Goal: Task Accomplishment & Management: Manage account settings

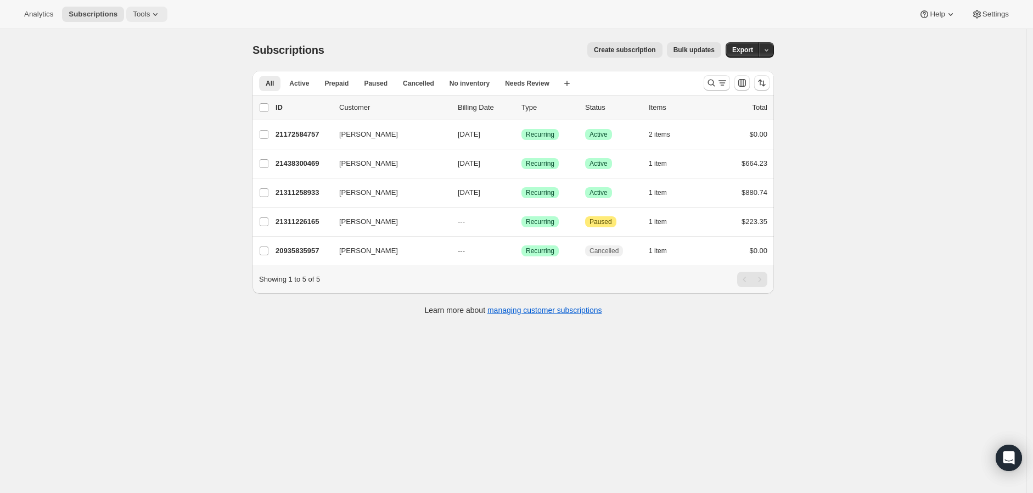
click at [150, 14] on icon at bounding box center [155, 14] width 11 height 11
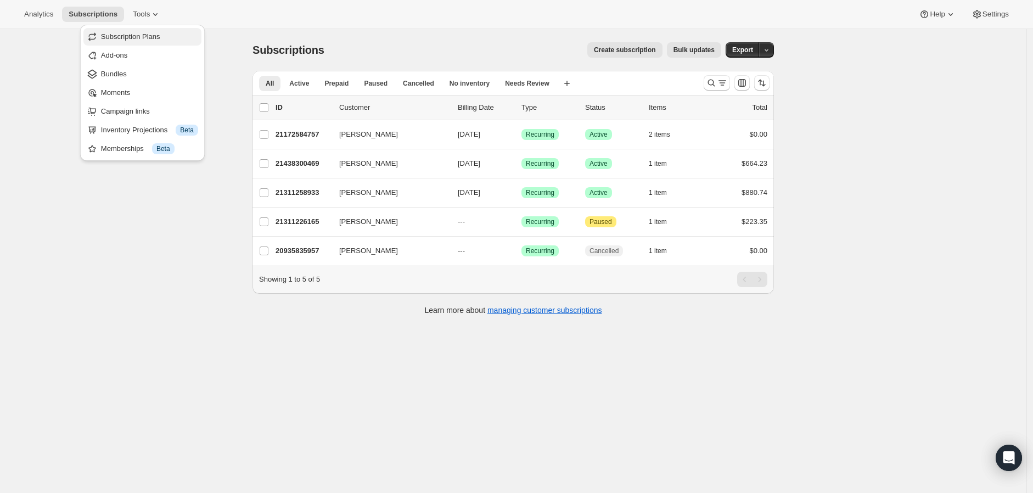
click at [161, 36] on span "Subscription Plans" at bounding box center [149, 36] width 97 height 11
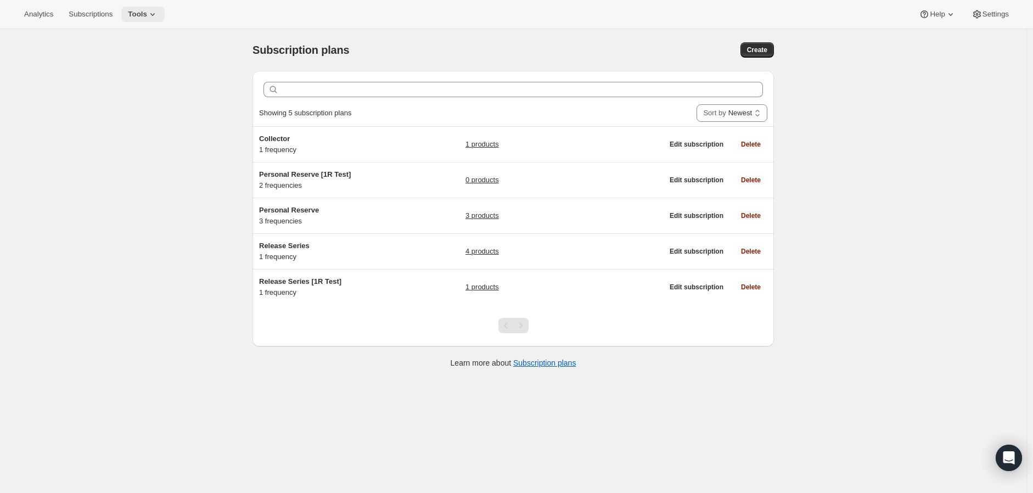
click at [153, 12] on icon at bounding box center [152, 14] width 11 height 11
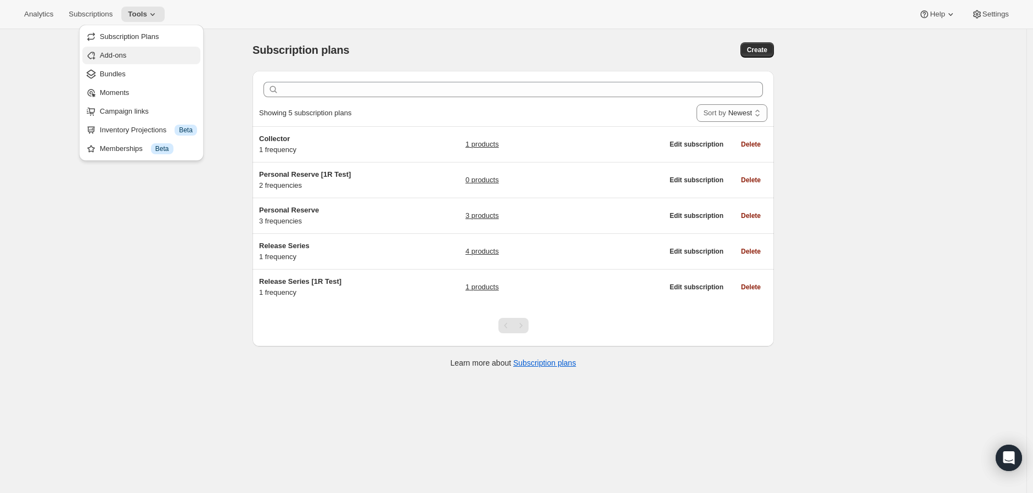
click at [144, 58] on span "Add-ons" at bounding box center [148, 55] width 97 height 11
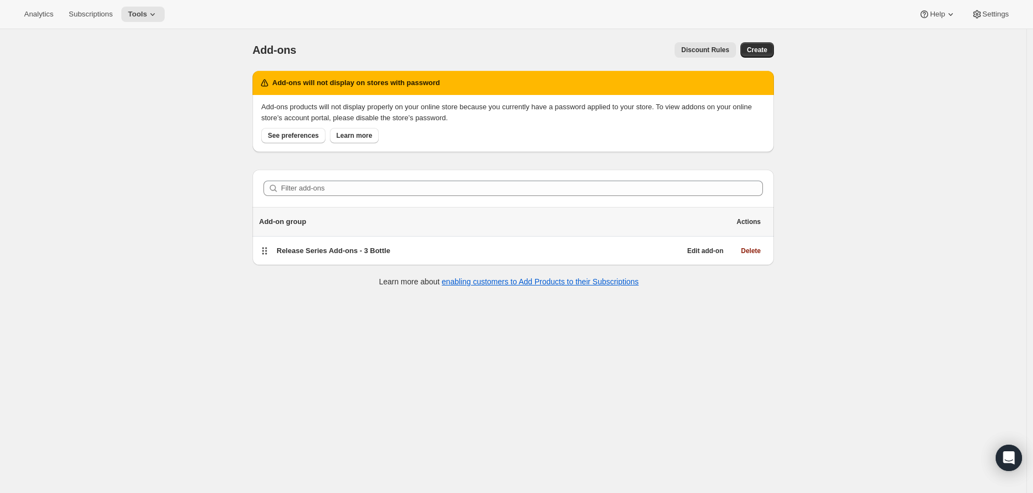
click at [162, 14] on div "Analytics Subscriptions Tools Help Settings" at bounding box center [516, 14] width 1033 height 29
click at [154, 14] on icon at bounding box center [152, 14] width 11 height 11
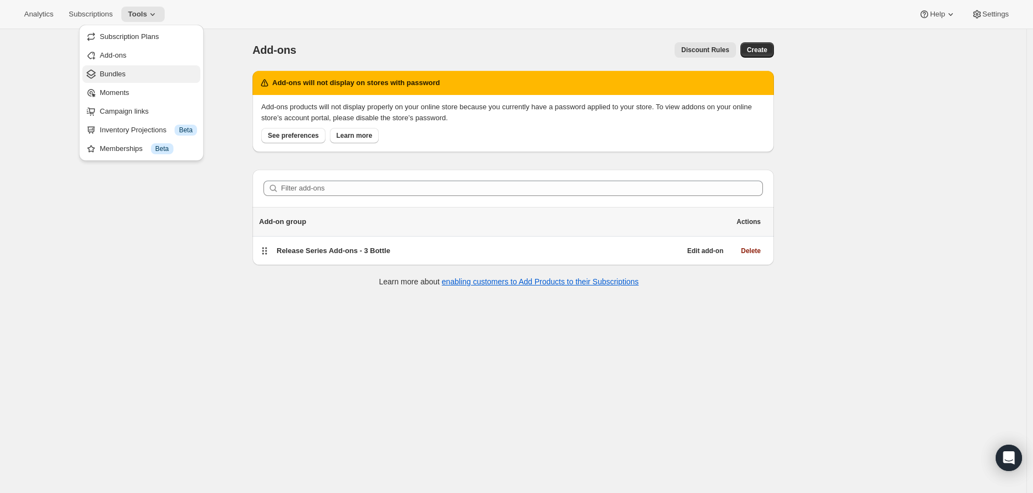
click at [144, 72] on span "Bundles" at bounding box center [148, 74] width 97 height 11
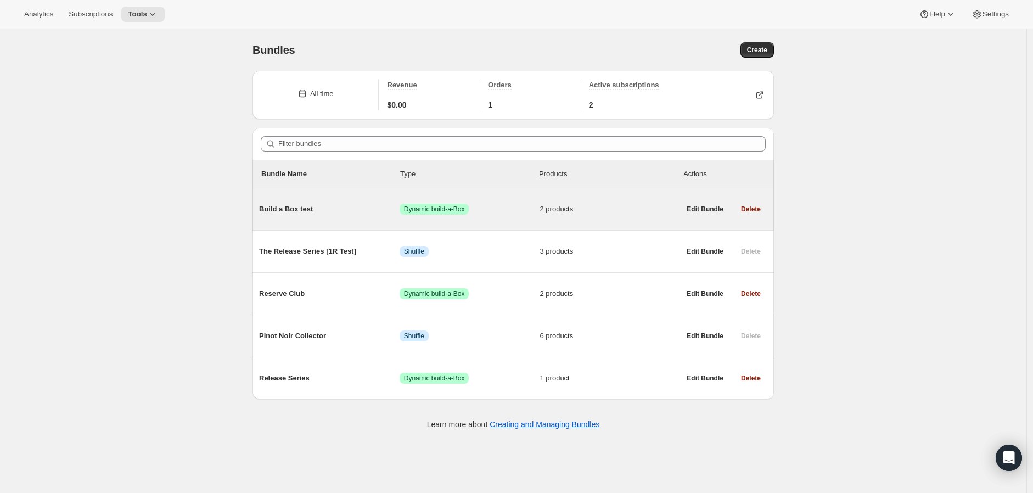
click at [292, 211] on span "Build a Box test" at bounding box center [329, 209] width 141 height 11
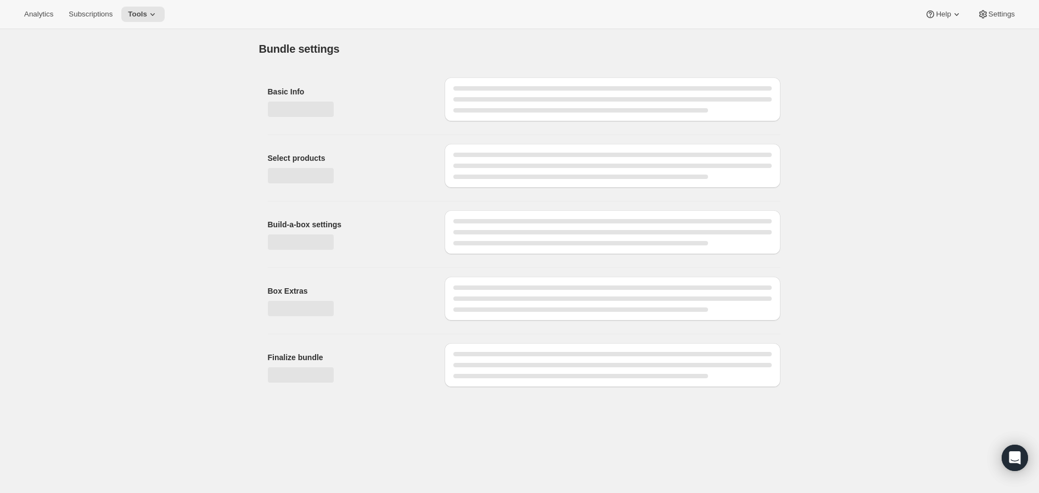
type input "Build a Box test"
select select "minMax"
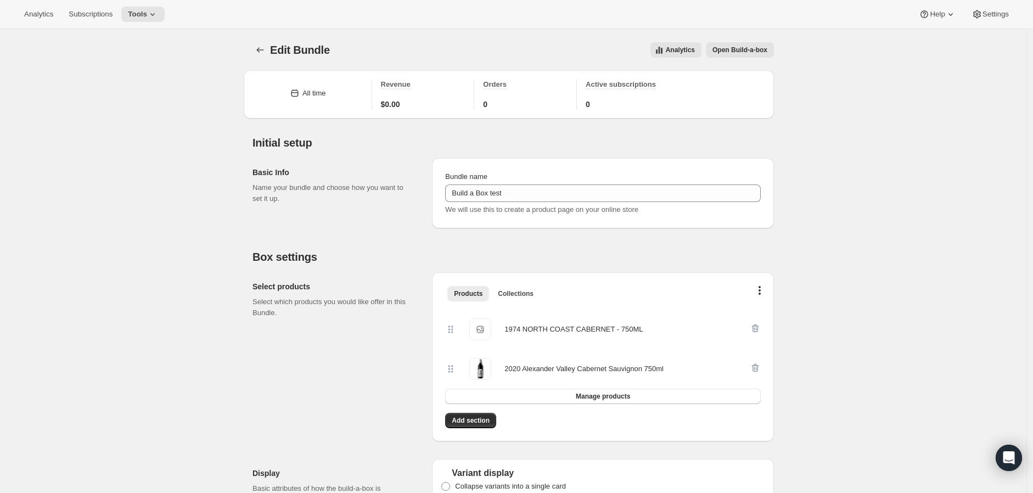
click at [760, 51] on span "Open Build-a-box" at bounding box center [740, 50] width 55 height 9
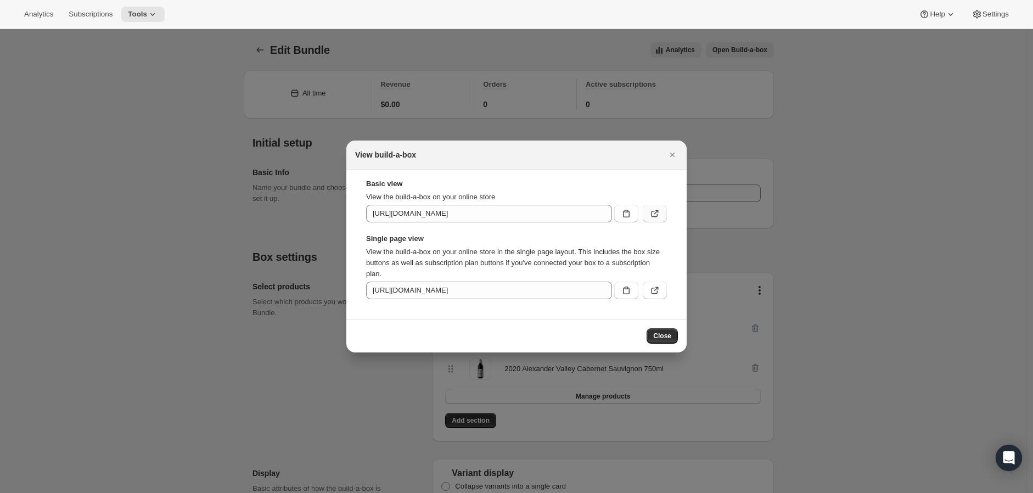
click at [652, 217] on icon ":r5j:" at bounding box center [655, 214] width 7 height 7
click at [671, 154] on icon "Close" at bounding box center [672, 155] width 4 height 4
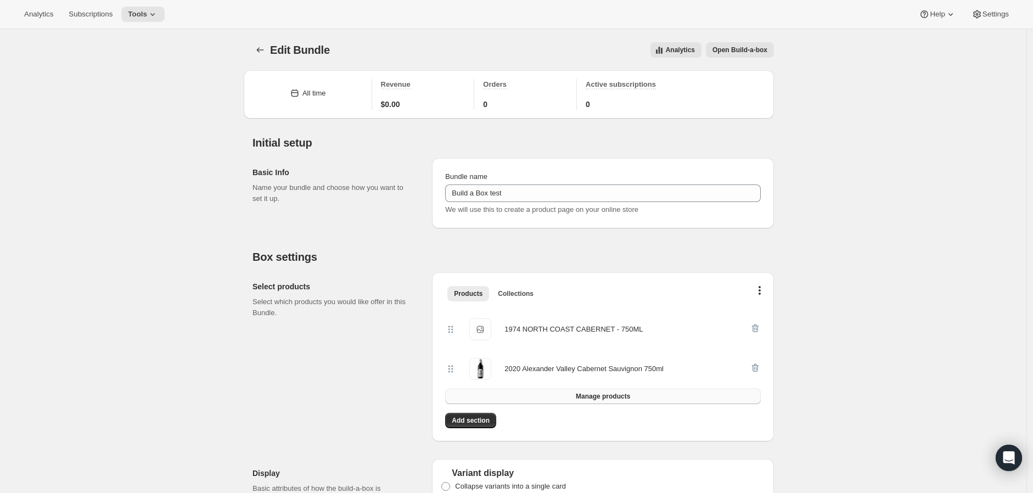
click at [568, 397] on button "Manage products" at bounding box center [603, 396] width 316 height 15
click at [297, 61] on div "Edit Bundle. This page is ready Edit Bundle Analytics Open Build-a-box More act…" at bounding box center [514, 50] width 522 height 42
click at [278, 54] on span "Edit Bundle" at bounding box center [300, 50] width 60 height 12
click at [262, 48] on icon "Bundles" at bounding box center [260, 49] width 7 height 5
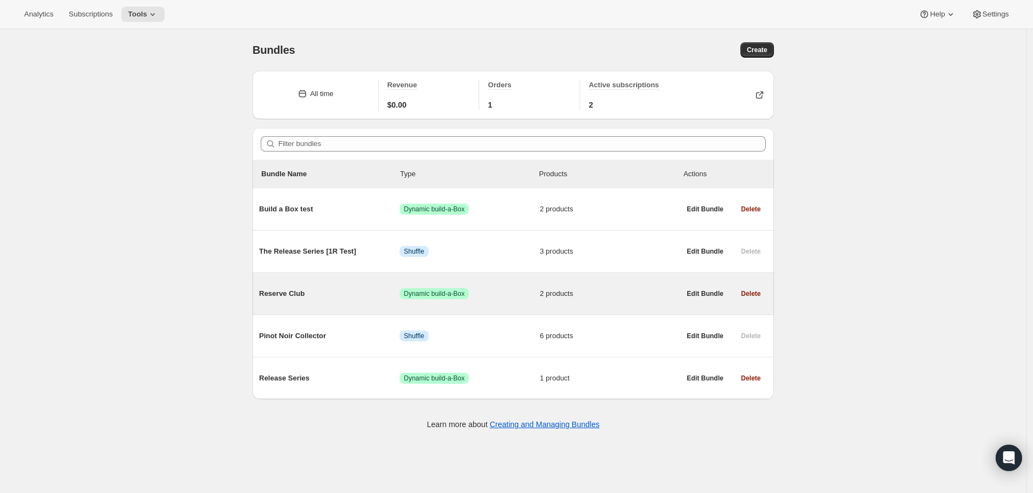
click at [337, 305] on div "Reserve Club Success Dynamic build-a-Box 2 products" at bounding box center [469, 293] width 421 height 29
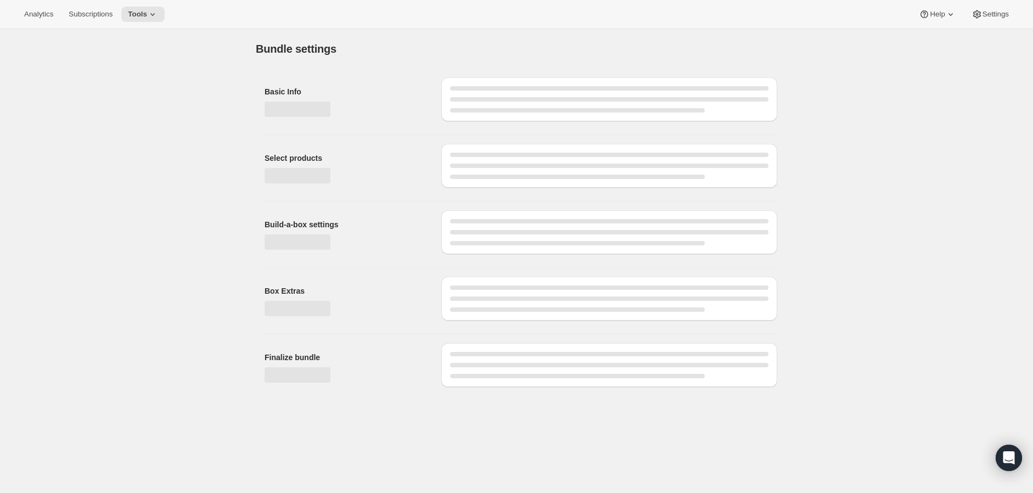
type input "Reserve Club"
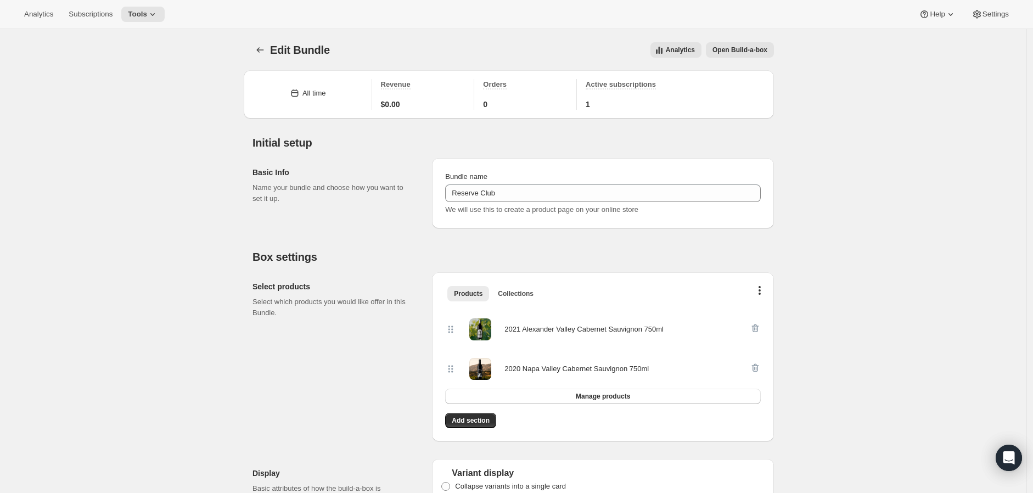
click at [761, 50] on span "Open Build-a-box" at bounding box center [740, 50] width 55 height 9
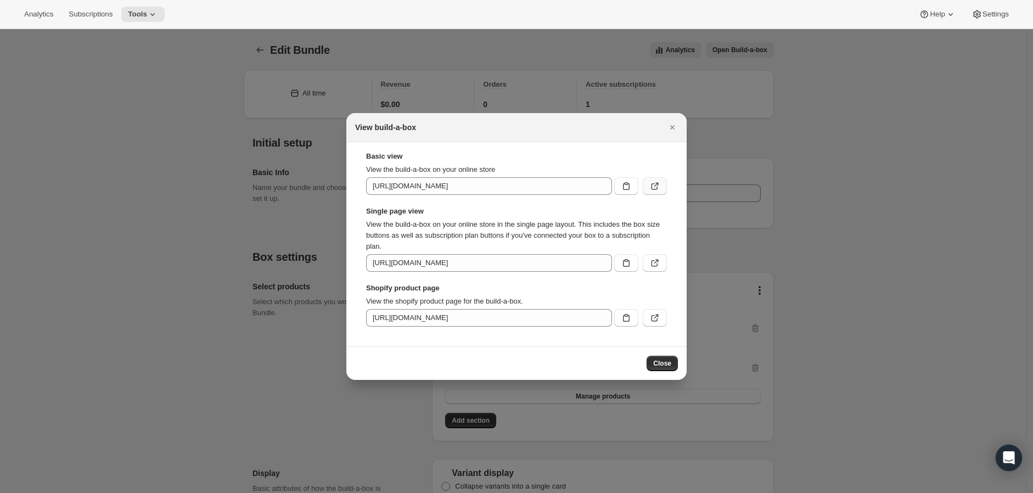
click at [658, 188] on icon ":r8t:" at bounding box center [654, 186] width 11 height 11
click at [653, 267] on icon ":r8t:" at bounding box center [654, 262] width 11 height 11
click at [657, 316] on icon ":r8t:" at bounding box center [656, 317] width 4 height 4
click at [676, 123] on icon "Close" at bounding box center [672, 127] width 11 height 11
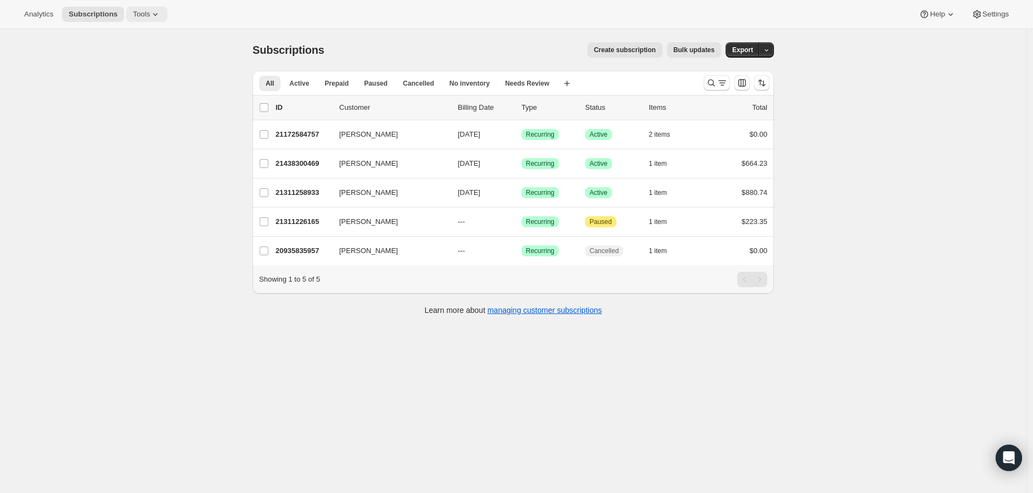
click at [154, 12] on icon at bounding box center [155, 14] width 11 height 11
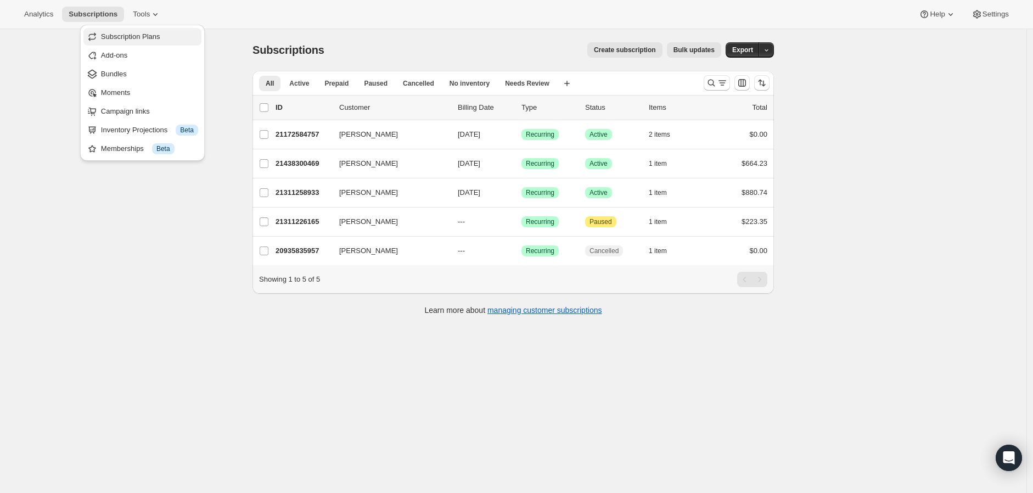
click at [160, 40] on span "Subscription Plans" at bounding box center [149, 36] width 97 height 11
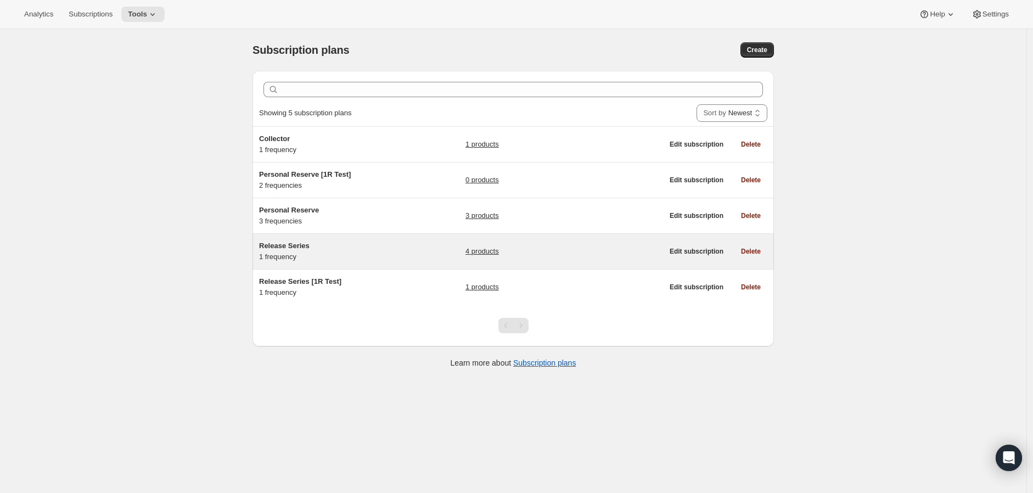
click at [306, 246] on span "Release Series" at bounding box center [284, 246] width 51 height 8
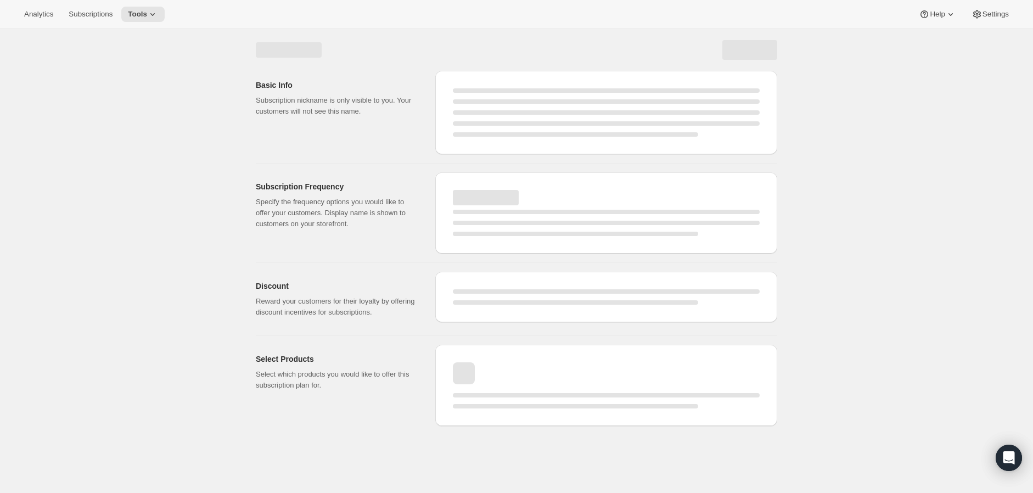
select select "WEEK"
select select "MONTH"
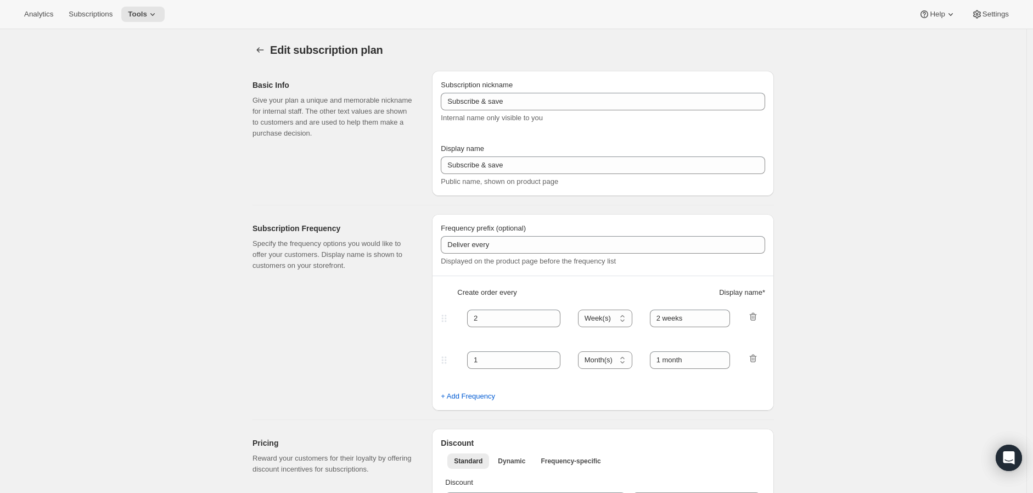
type input "Release Series"
type input "Delivers quarterly"
type input "4"
select select "MONTH"
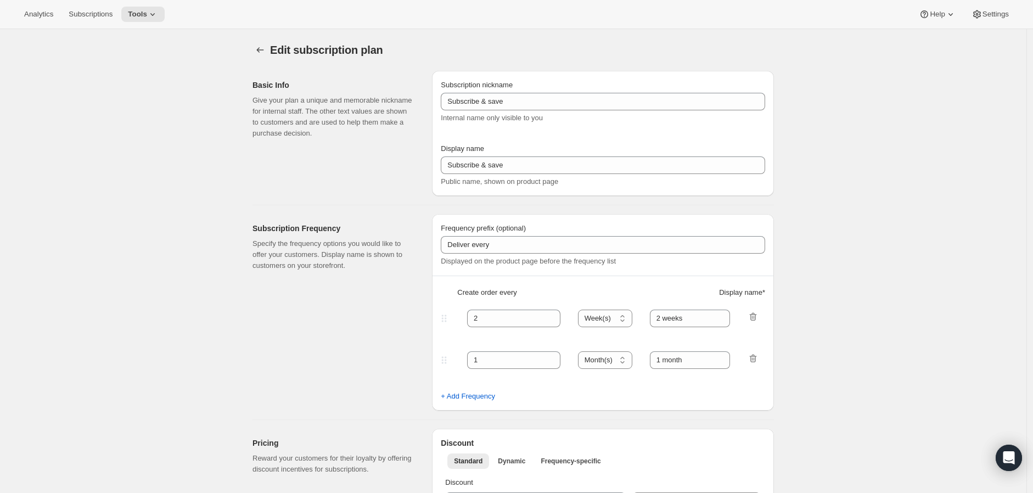
type input "(Jan, Jun, Oct)"
type input "Choose how many bottles you want of the Napa Valley Release​, Alexander Valley …"
checkbox input "true"
select select "YEARDAY"
select select "6"
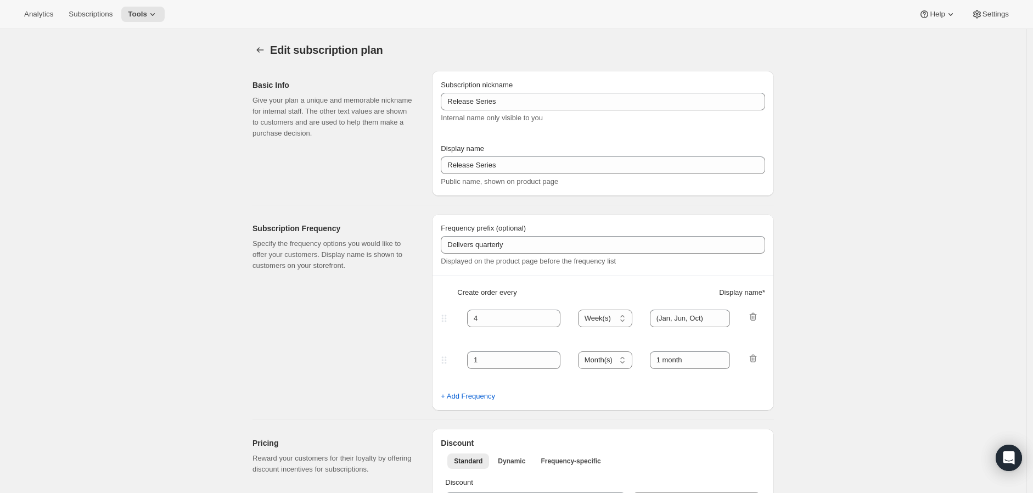
select select "10"
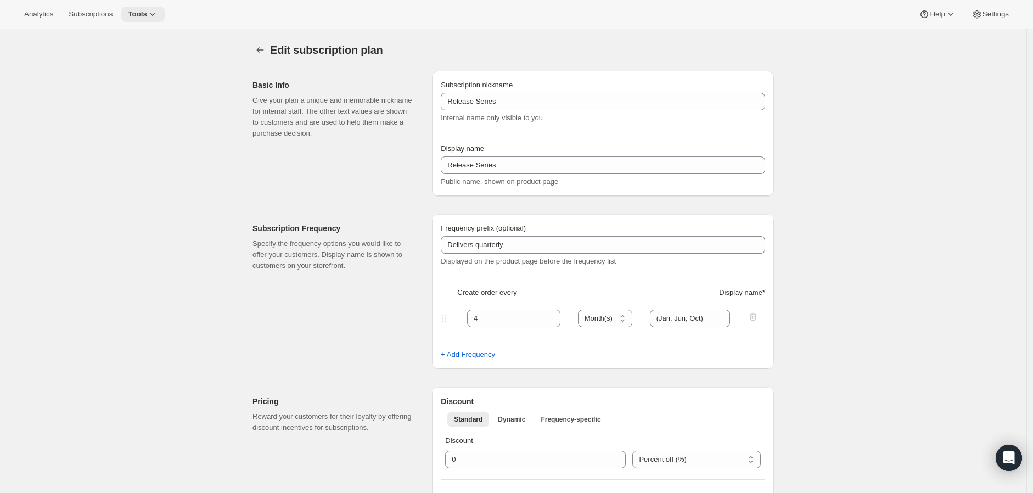
click at [147, 13] on icon at bounding box center [152, 14] width 11 height 11
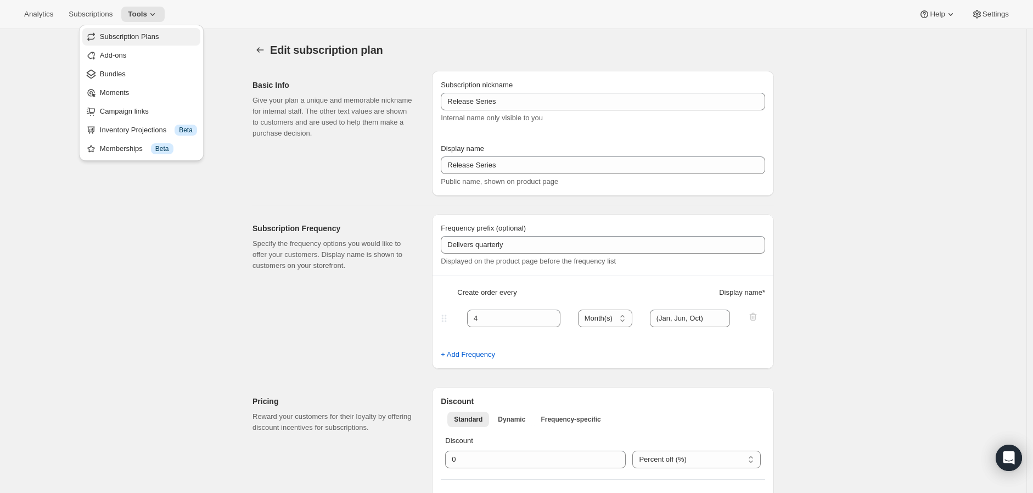
click at [146, 36] on span "Subscription Plans" at bounding box center [129, 36] width 59 height 8
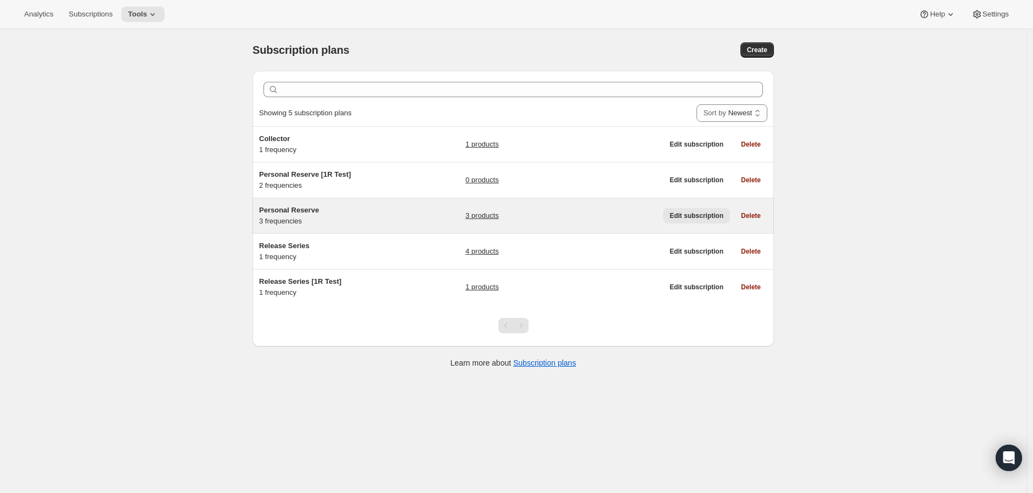
click at [684, 211] on span "Edit subscription" at bounding box center [697, 215] width 54 height 9
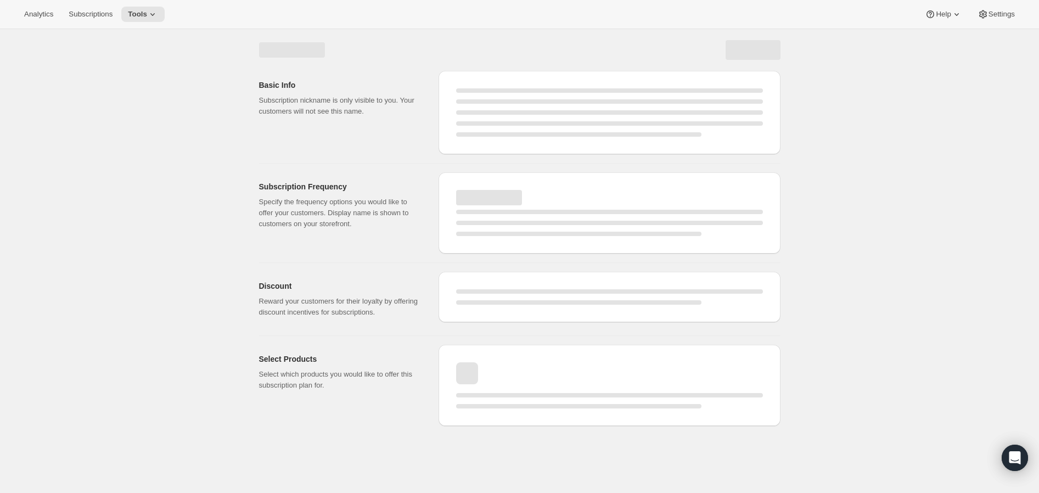
select select "WEEK"
select select "MONTH"
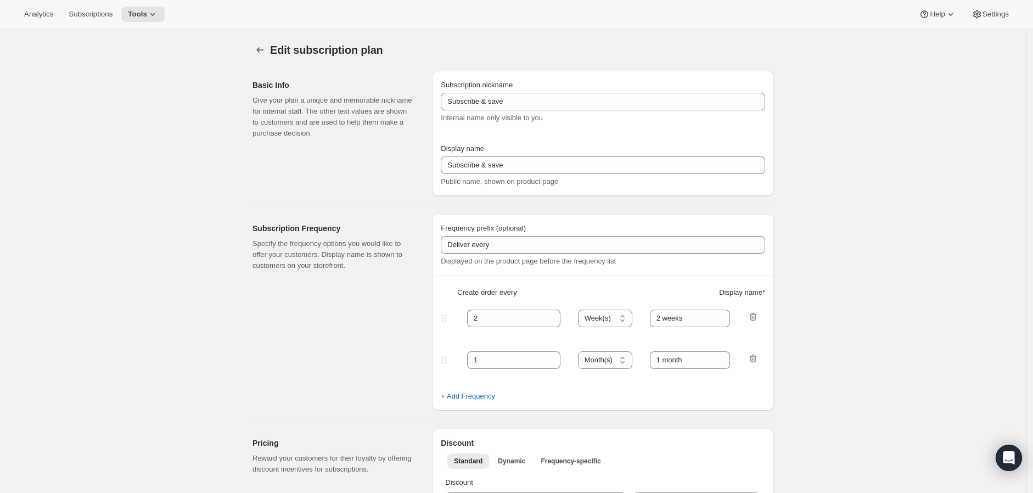
type input "Personal Reserve"
type input "1"
select select "MONTH"
type input "1 month"
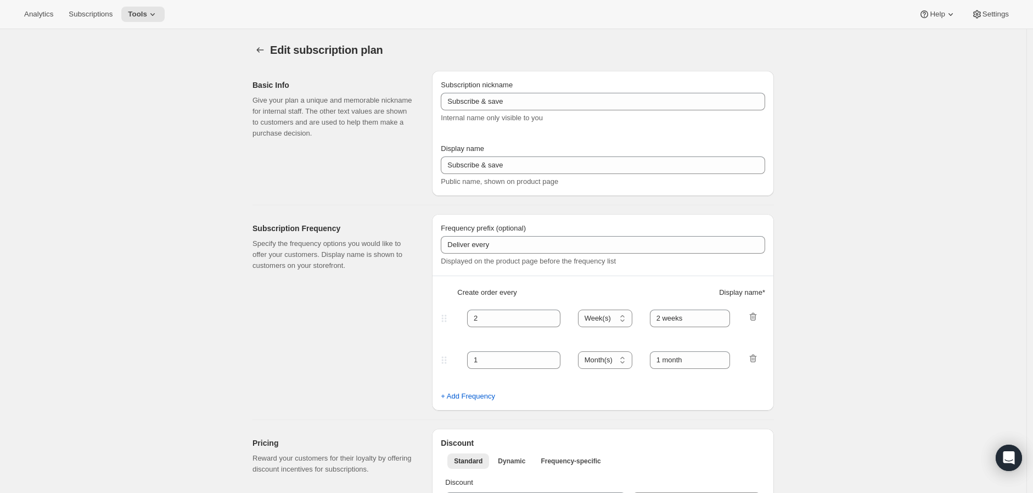
type input "2"
type input "2 Months"
type input "Choose which wines you’d like, how many bottles you’d like of each, and how oft…"
select select "MONTH"
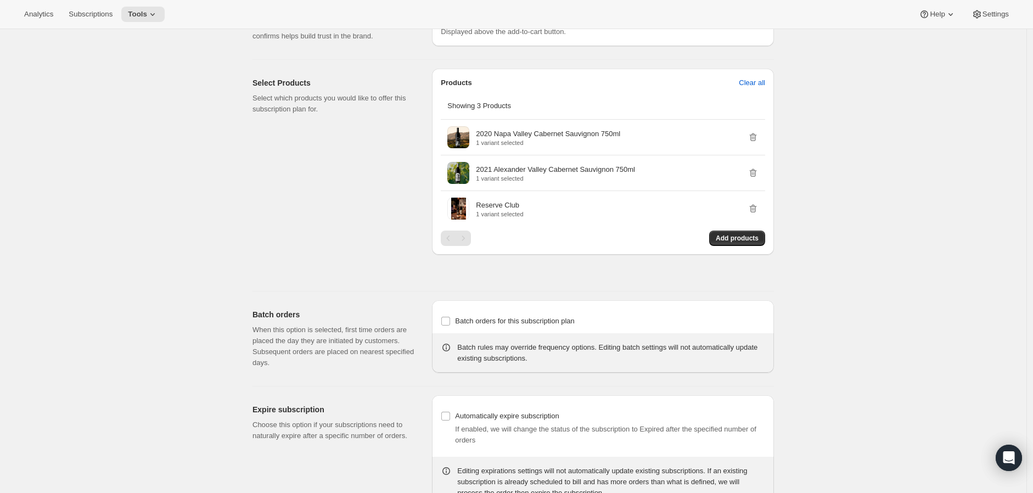
scroll to position [723, 0]
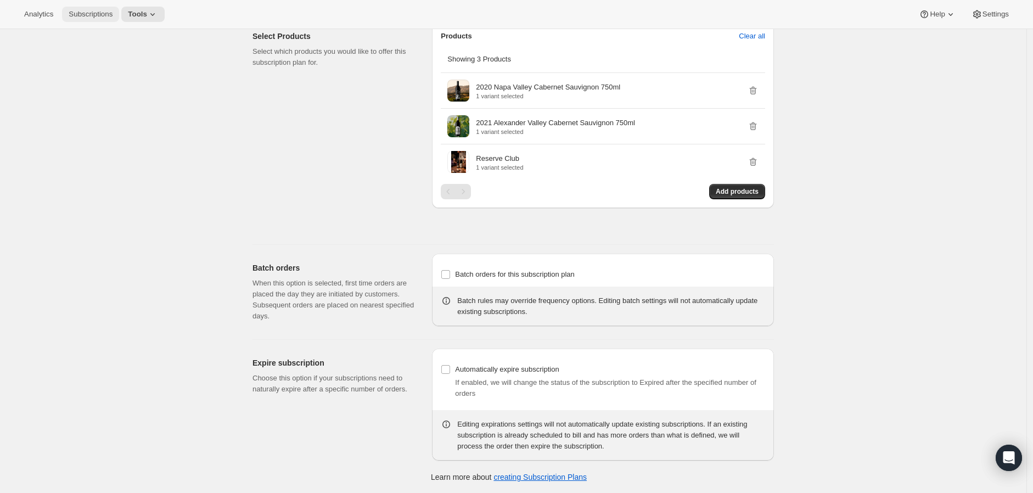
click at [85, 18] on span "Subscriptions" at bounding box center [91, 14] width 44 height 9
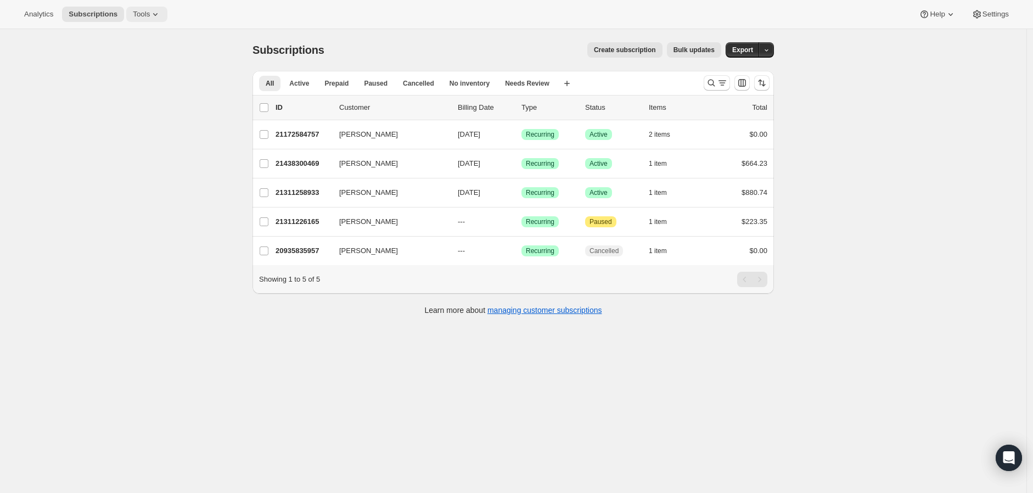
click at [134, 10] on span "Tools" at bounding box center [141, 14] width 17 height 9
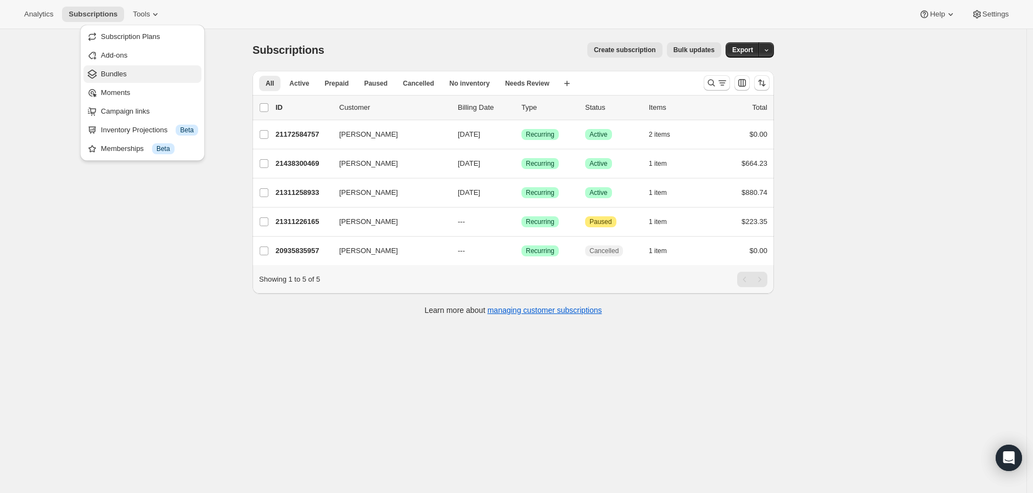
click at [130, 72] on span "Bundles" at bounding box center [149, 74] width 97 height 11
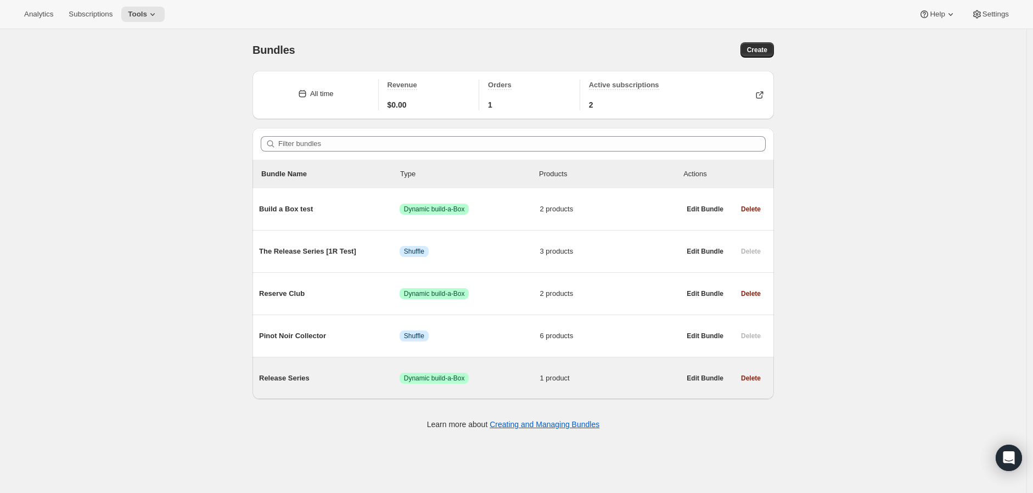
click at [317, 393] on div "Release Series Success Dynamic build-a-Box 1 product" at bounding box center [469, 378] width 421 height 29
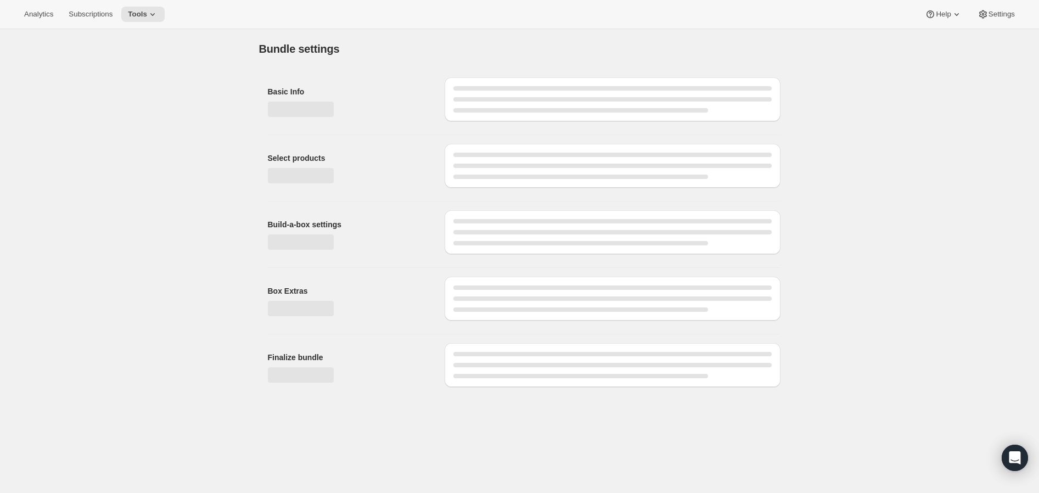
type input "Release Series"
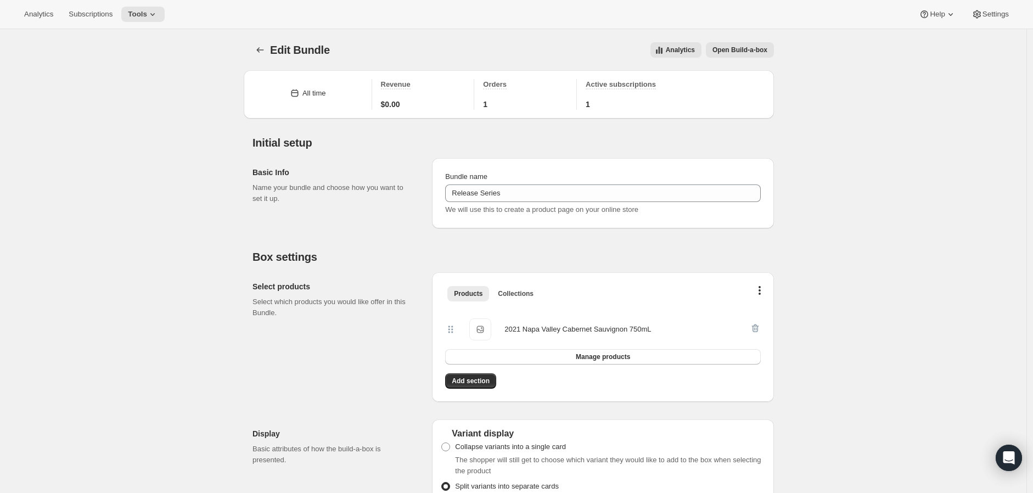
click at [750, 51] on span "Open Build-a-box" at bounding box center [740, 50] width 55 height 9
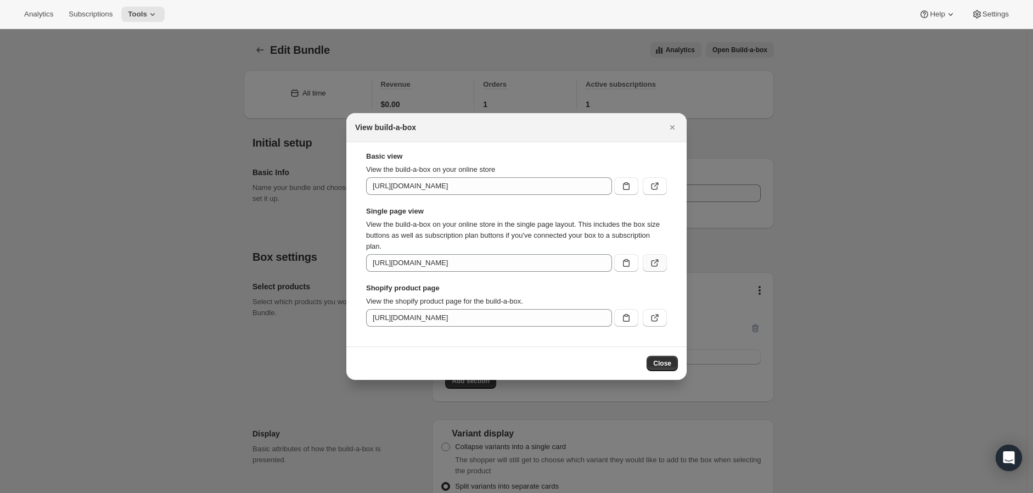
click at [662, 261] on button ":rah:" at bounding box center [655, 263] width 24 height 18
click at [658, 182] on icon ":rah:" at bounding box center [654, 186] width 11 height 11
click at [651, 316] on icon ":rah:" at bounding box center [654, 317] width 11 height 11
click at [672, 125] on icon "Close" at bounding box center [672, 127] width 11 height 11
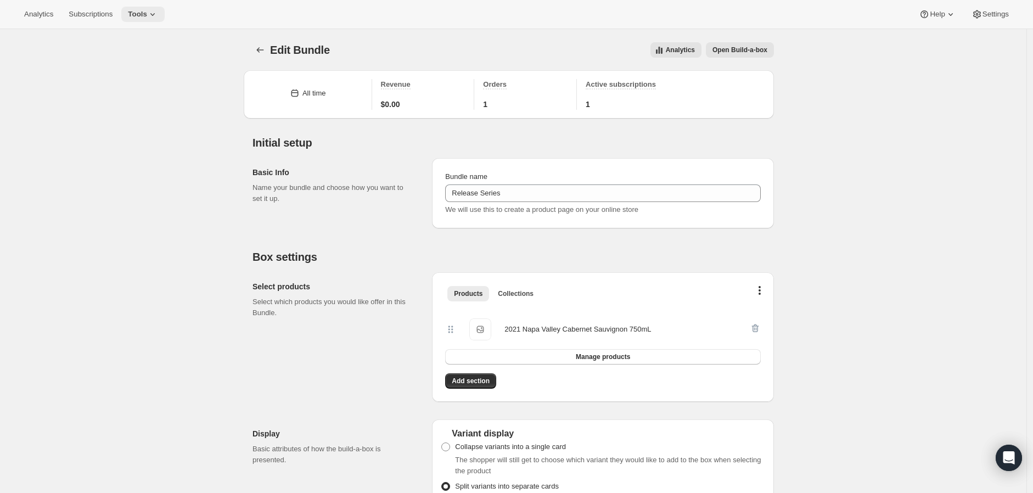
click at [137, 18] on span "Tools" at bounding box center [137, 14] width 19 height 9
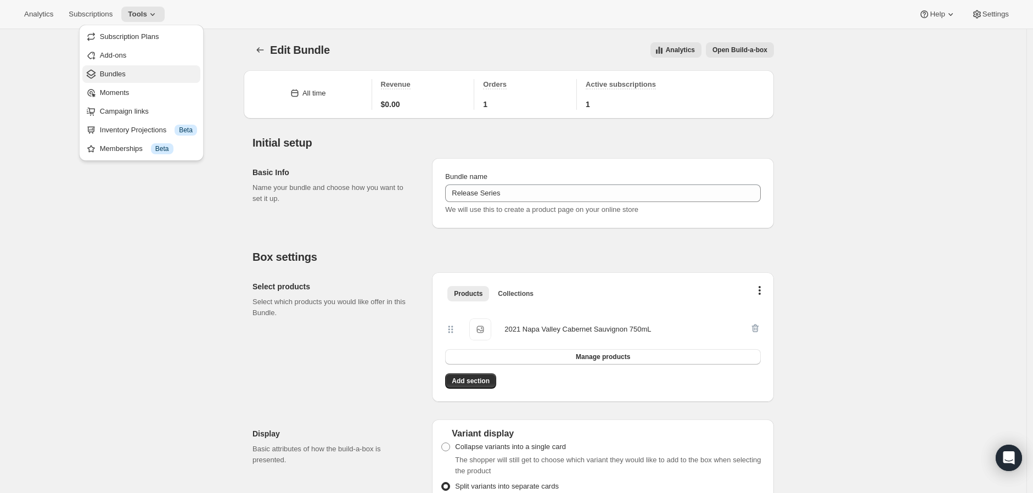
click at [127, 73] on span "Bundles" at bounding box center [148, 74] width 97 height 11
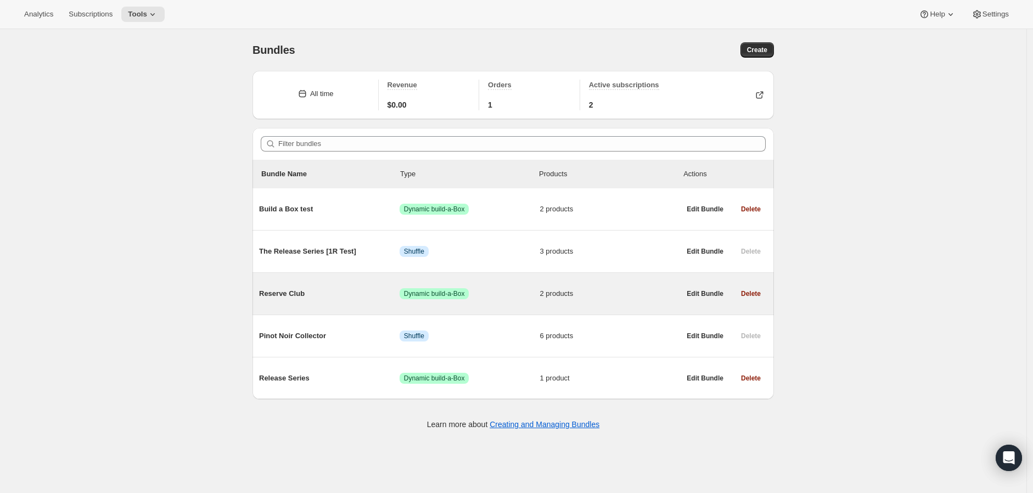
click at [279, 286] on div "Reserve Club Success Dynamic build-a-Box 2 products" at bounding box center [469, 293] width 421 height 29
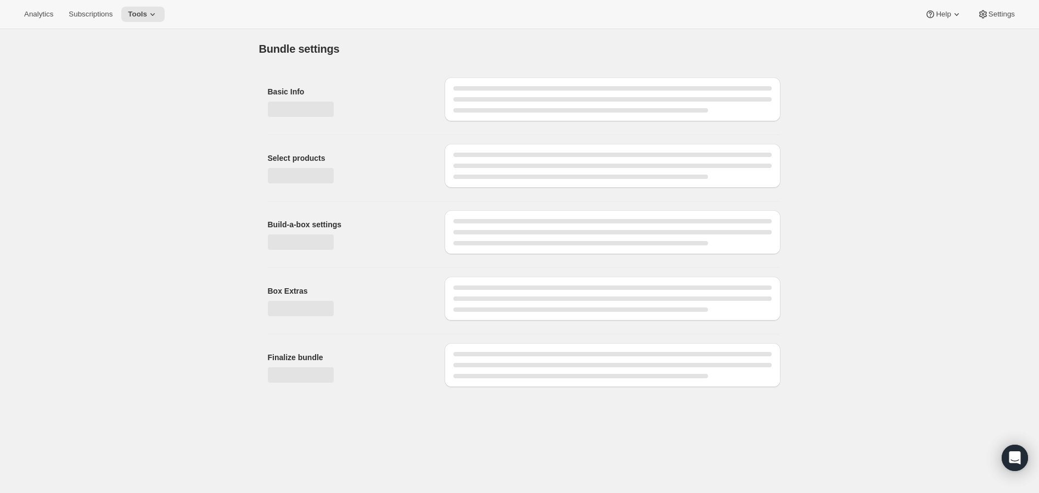
type input "Reserve Club"
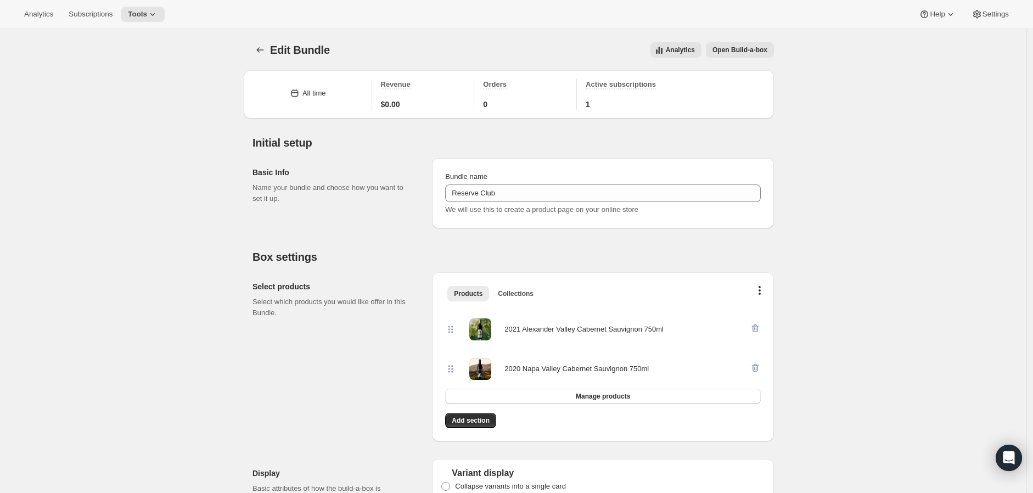
click at [733, 53] on span "Open Build-a-box" at bounding box center [740, 50] width 55 height 9
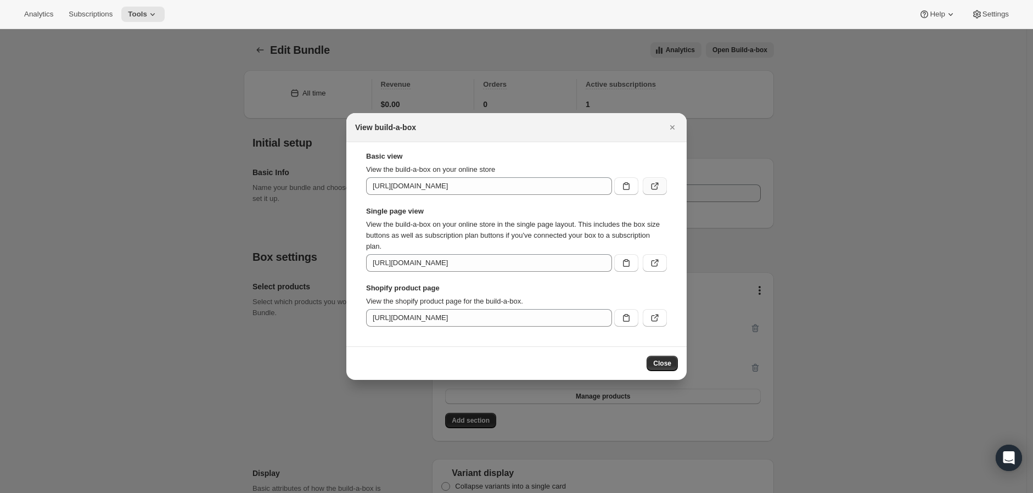
click at [651, 182] on icon ":rdo:" at bounding box center [654, 186] width 11 height 11
click at [660, 264] on icon ":rdo:" at bounding box center [654, 262] width 11 height 11
click at [659, 317] on icon ":rdo:" at bounding box center [654, 317] width 11 height 11
click at [677, 123] on icon "Close" at bounding box center [672, 127] width 11 height 11
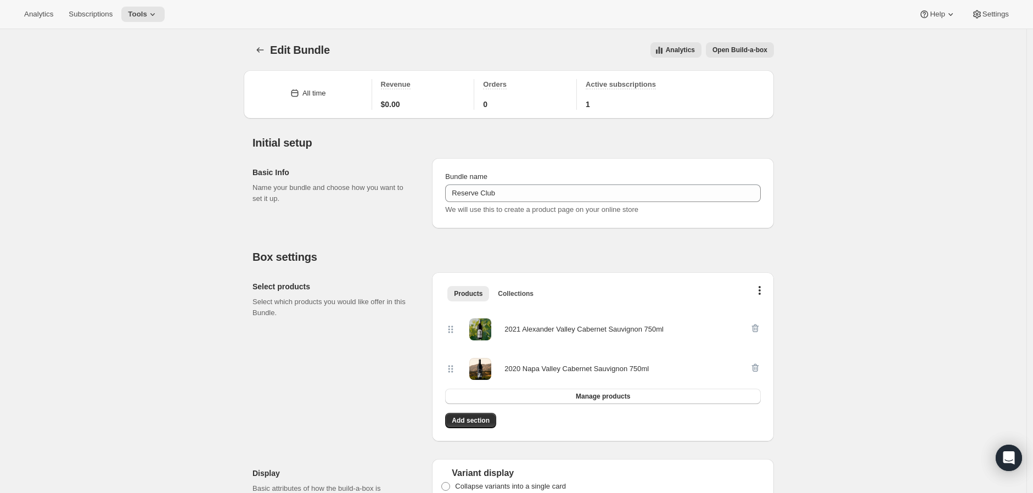
click at [306, 48] on span "Edit Bundle" at bounding box center [300, 50] width 60 height 12
click at [261, 48] on icon "Bundles" at bounding box center [260, 49] width 11 height 11
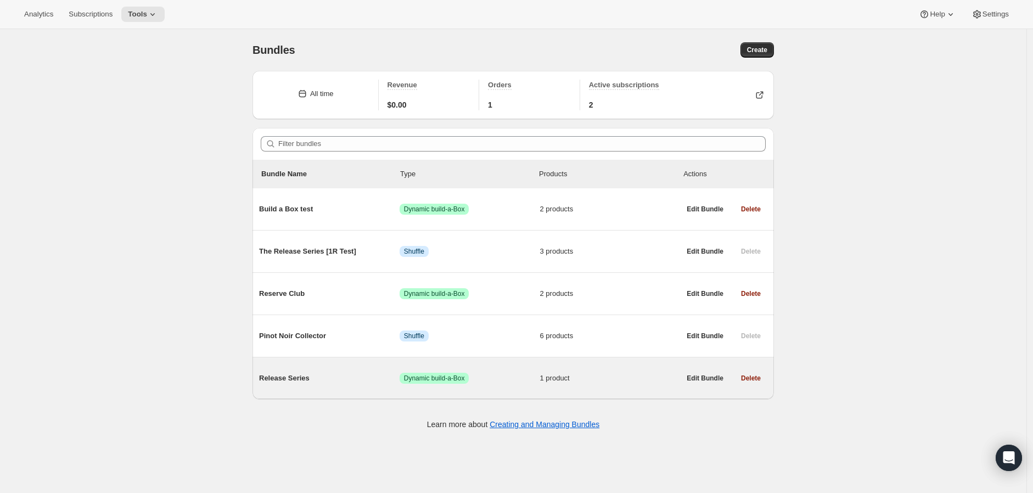
click at [282, 384] on span "Release Series" at bounding box center [329, 378] width 141 height 11
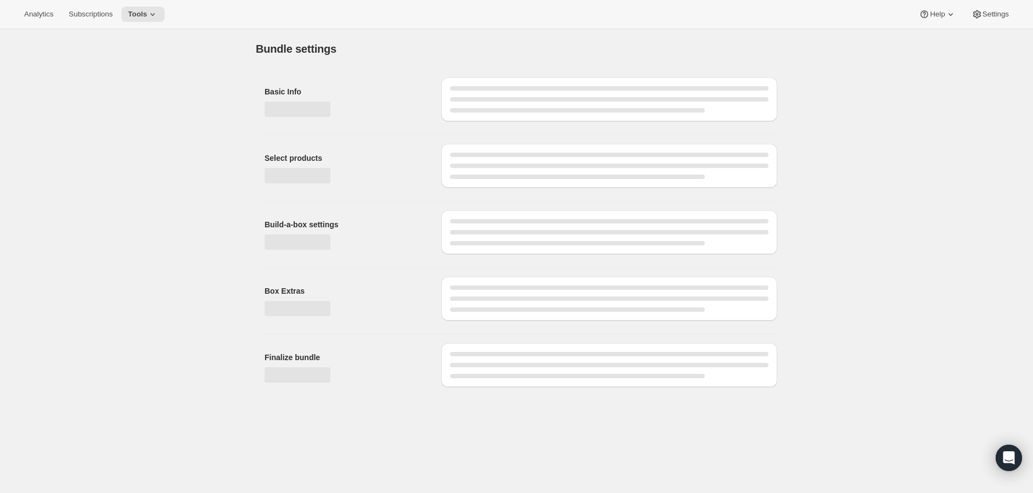
type input "Release Series"
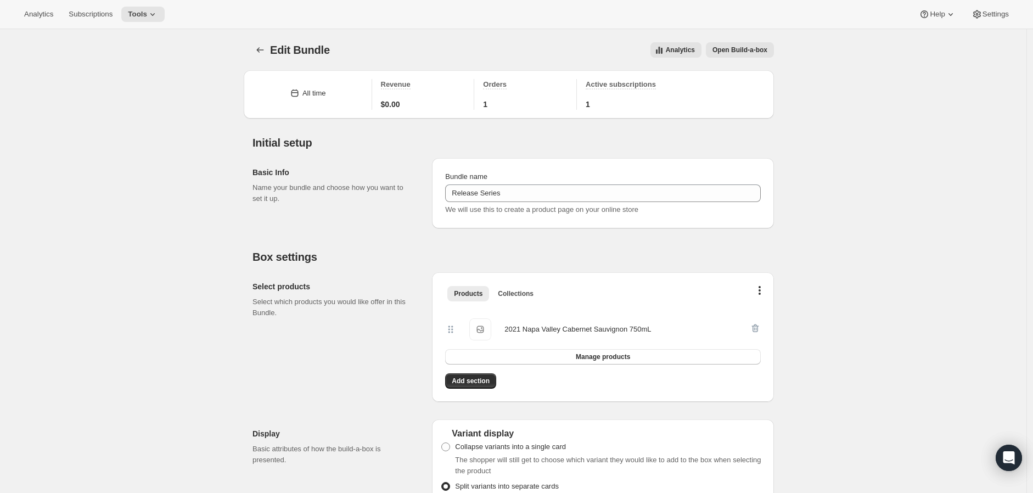
click at [745, 46] on span "Open Build-a-box" at bounding box center [740, 50] width 55 height 9
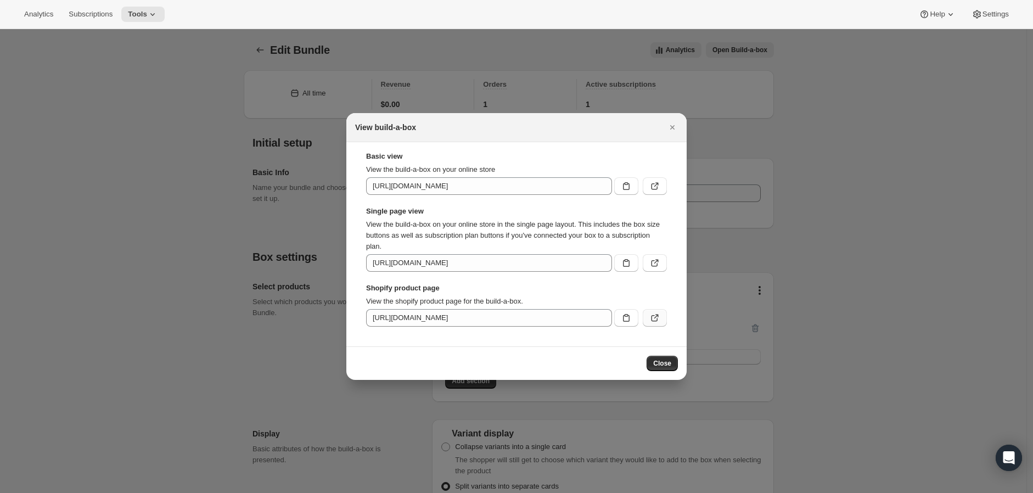
click at [651, 317] on icon ":rgu:" at bounding box center [654, 317] width 11 height 11
click at [670, 129] on icon "Close" at bounding box center [672, 127] width 11 height 11
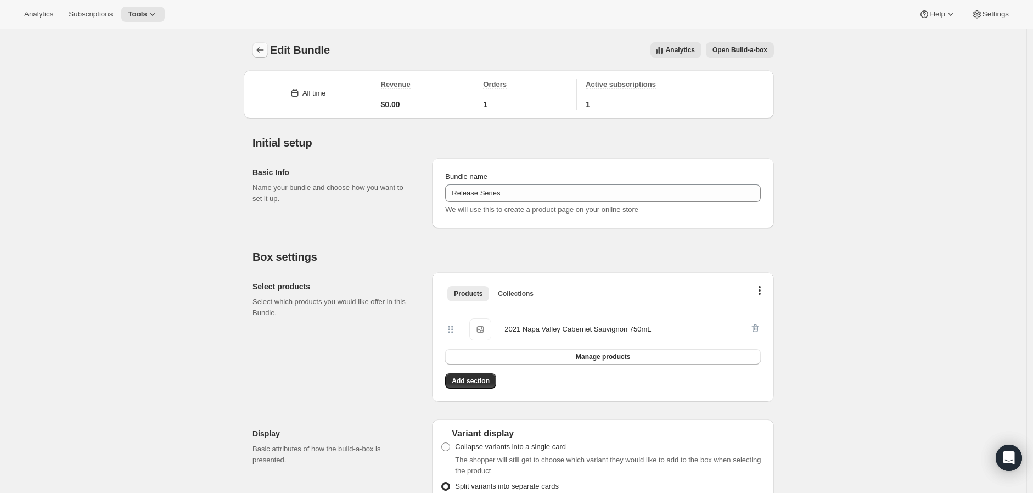
click at [266, 47] on icon "Bundles" at bounding box center [260, 49] width 11 height 11
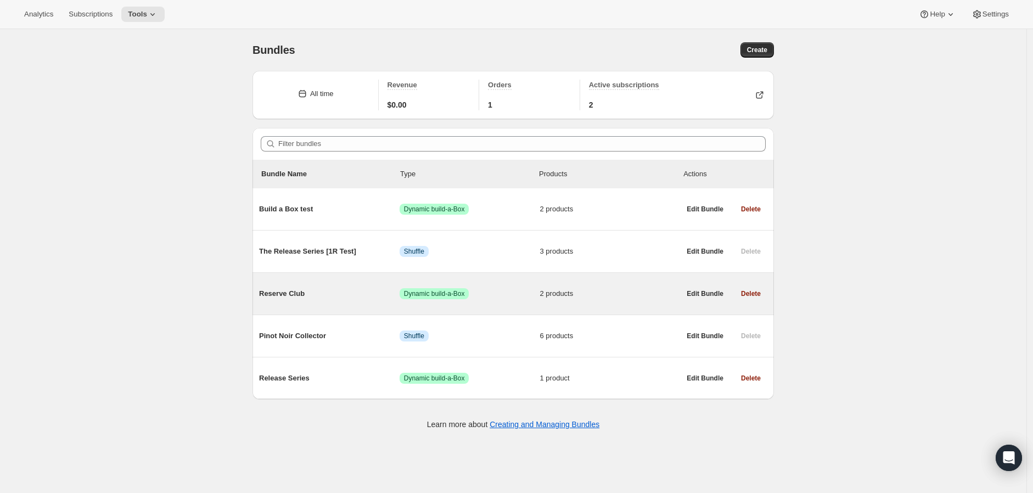
click at [268, 302] on div "Reserve Club Success Dynamic build-a-Box 2 products" at bounding box center [469, 293] width 421 height 29
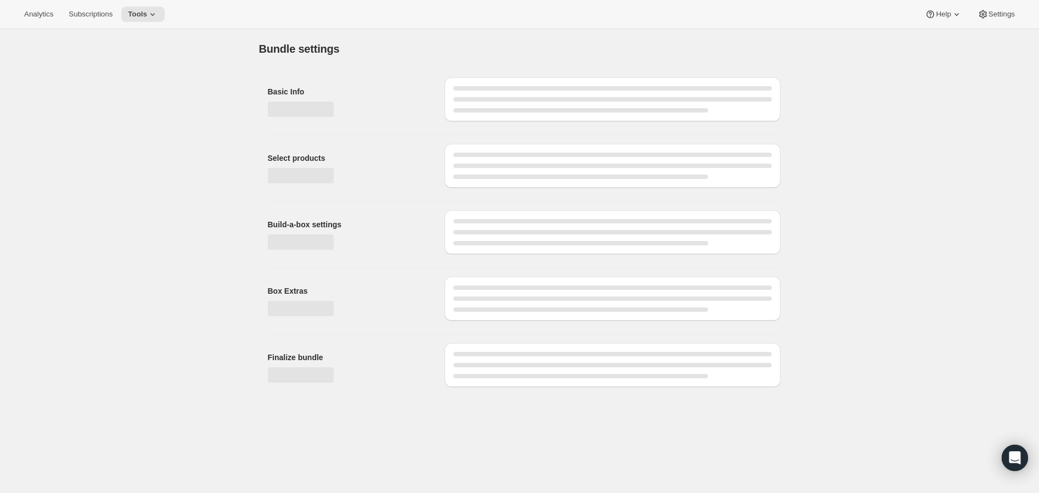
type input "Reserve Club"
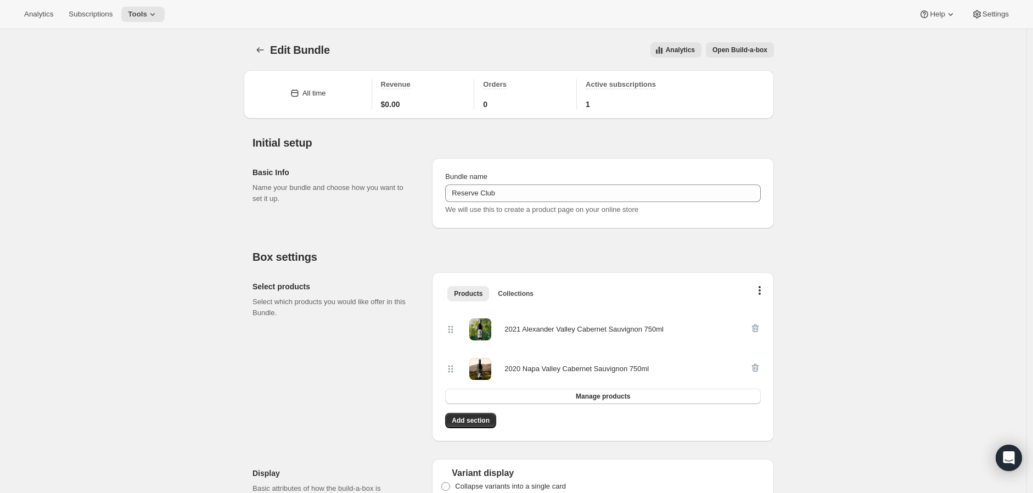
drag, startPoint x: 758, startPoint y: 50, endPoint x: 781, endPoint y: 287, distance: 238.3
click at [760, 293] on button "button" at bounding box center [759, 292] width 11 height 11
click at [509, 293] on span "Collections" at bounding box center [516, 293] width 36 height 9
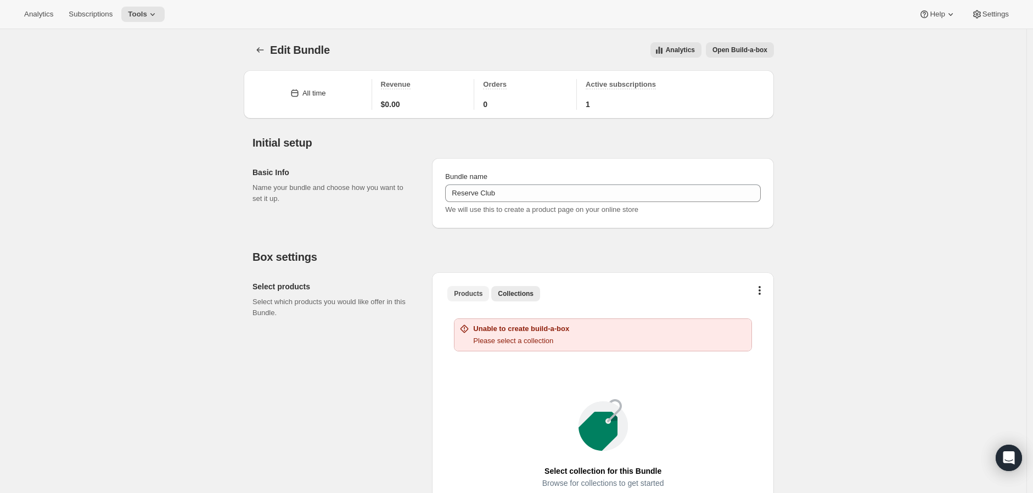
click at [464, 295] on span "Products" at bounding box center [468, 293] width 29 height 9
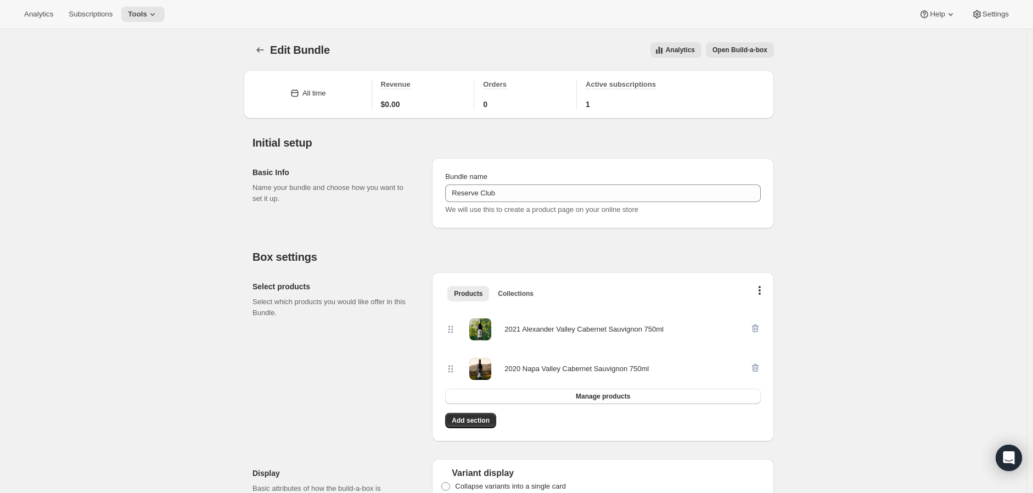
click at [728, 52] on span "Open Build-a-box" at bounding box center [740, 50] width 55 height 9
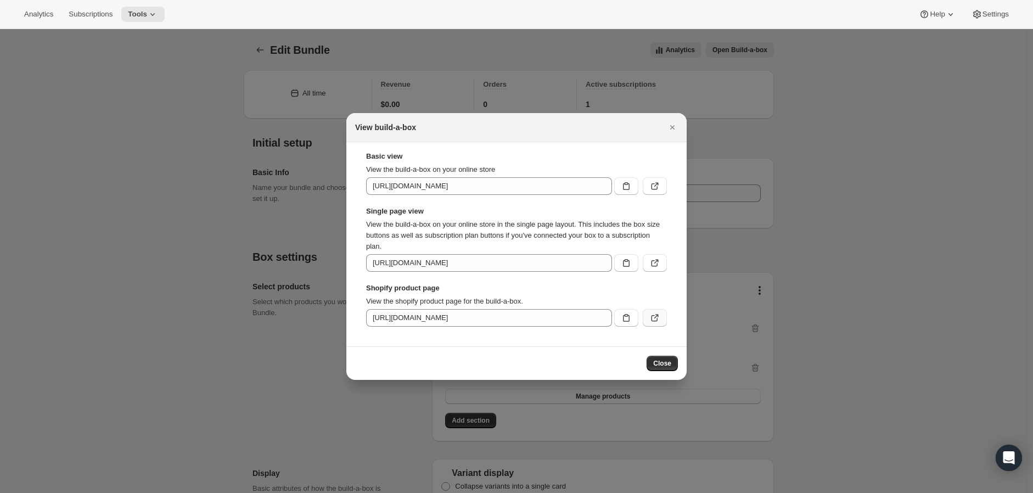
click at [658, 320] on icon ":rjv:" at bounding box center [654, 317] width 11 height 11
click at [658, 186] on icon ":rjv:" at bounding box center [654, 186] width 11 height 11
click at [661, 261] on button ":rjv:" at bounding box center [655, 263] width 24 height 18
drag, startPoint x: 675, startPoint y: 127, endPoint x: 322, endPoint y: -136, distance: 440.5
click at [322, 0] on html "Analytics Subscriptions Tools Help Settings Skip to content Edit Bundle. This p…" at bounding box center [516, 246] width 1033 height 493
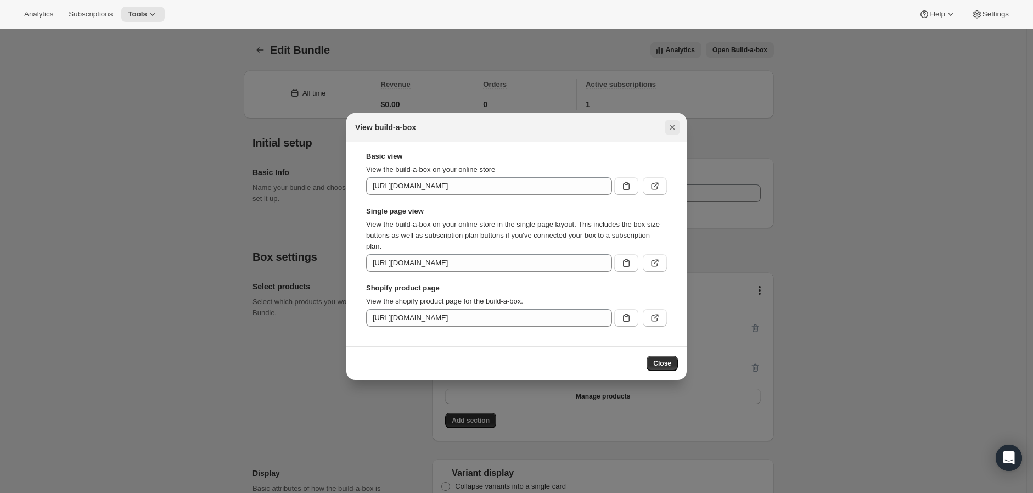
click at [672, 129] on icon "Close" at bounding box center [672, 127] width 11 height 11
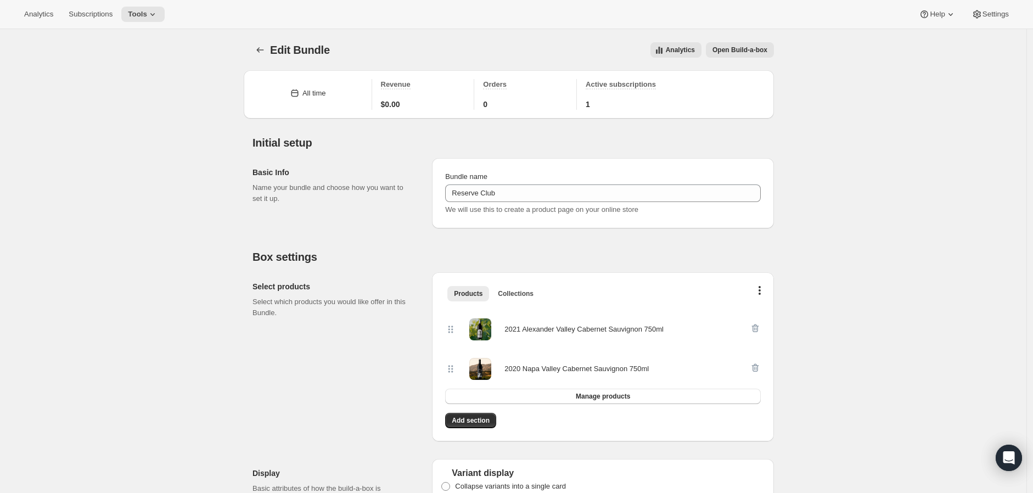
click at [759, 50] on span "Open Build-a-box" at bounding box center [740, 50] width 55 height 9
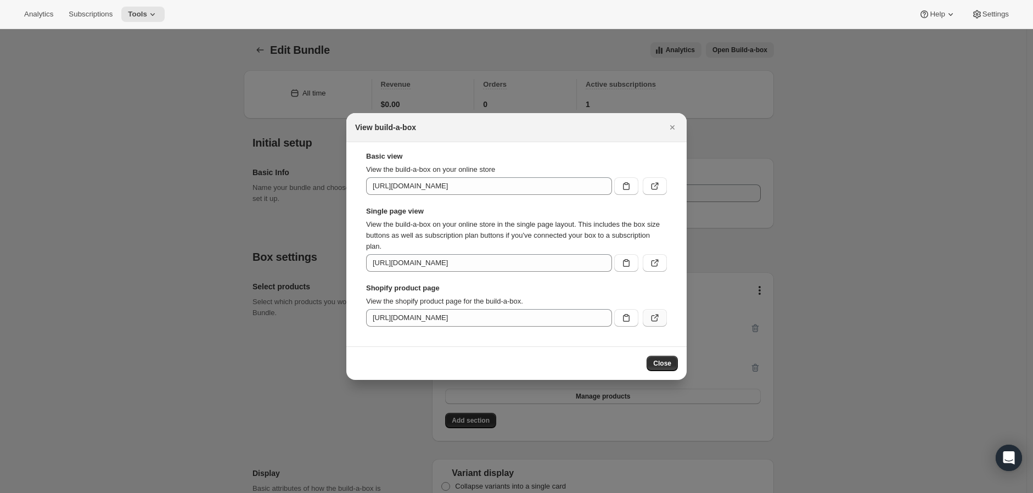
click at [657, 319] on icon ":rjv:" at bounding box center [655, 318] width 7 height 7
click at [668, 363] on span "Close" at bounding box center [662, 363] width 18 height 9
